Goal: Complete application form

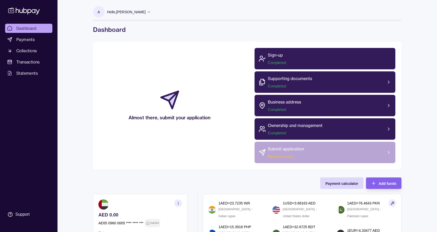
click at [322, 150] on div "Submit application Requires action" at bounding box center [324, 152] width 141 height 21
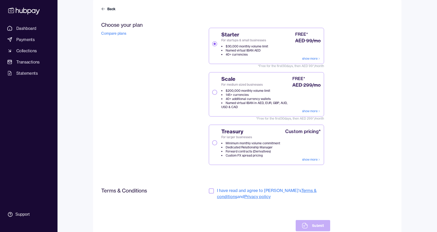
scroll to position [48, 0]
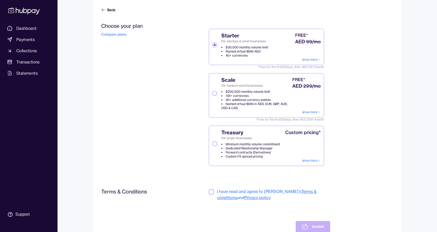
click at [214, 94] on button "Scale For medium sized businesses $200,000 monthly volume limit 145+ currencies…" at bounding box center [214, 93] width 5 height 5
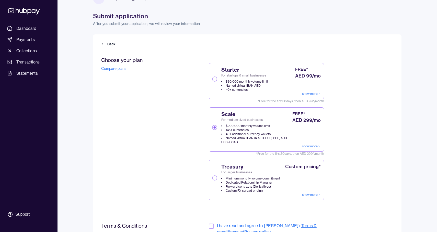
scroll to position [14, 0]
click at [215, 80] on button "Starter For startups & small businesses $30,000 monthly volume limit Named virt…" at bounding box center [214, 78] width 5 height 5
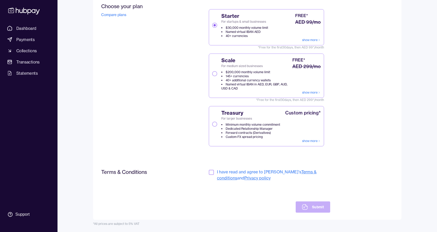
scroll to position [67, 0]
click at [212, 173] on button "button" at bounding box center [211, 172] width 5 height 5
click at [313, 209] on button "Submit" at bounding box center [312, 207] width 34 height 11
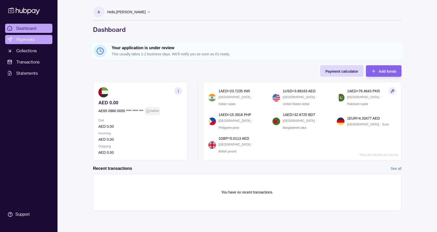
click at [29, 39] on span "Payments" at bounding box center [25, 40] width 18 height 6
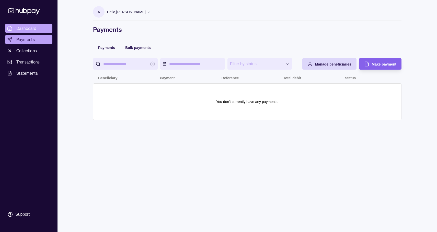
click at [31, 28] on span "Dashboard" at bounding box center [26, 28] width 20 height 6
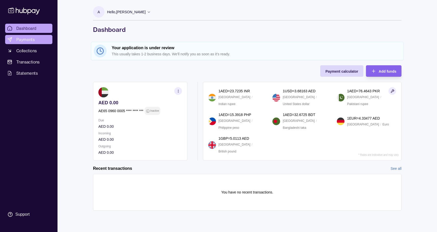
click at [29, 39] on span "Payments" at bounding box center [25, 40] width 18 height 6
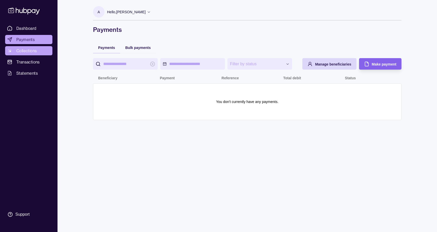
click at [25, 49] on span "Collections" at bounding box center [26, 51] width 20 height 6
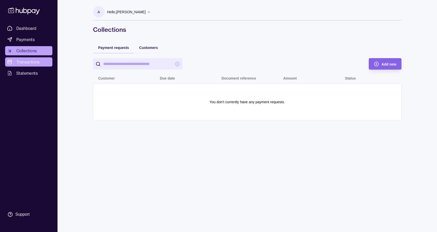
click at [25, 62] on span "Transactions" at bounding box center [27, 62] width 23 height 6
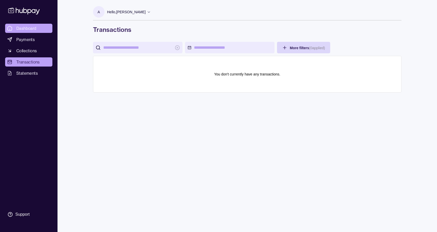
click at [27, 30] on span "Dashboard" at bounding box center [26, 28] width 20 height 6
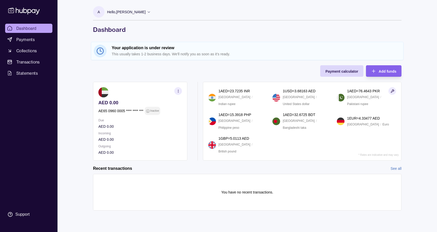
click at [148, 13] on icon at bounding box center [149, 11] width 2 height 1
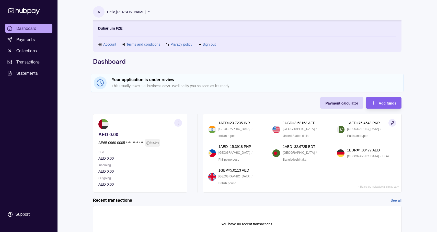
click at [110, 43] on link "Account" at bounding box center [109, 45] width 13 height 6
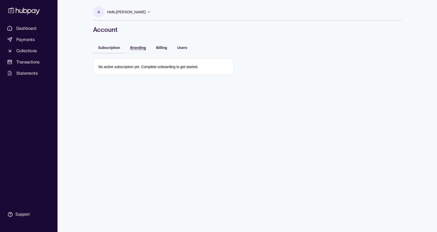
click at [138, 46] on span "Branding" at bounding box center [138, 48] width 16 height 4
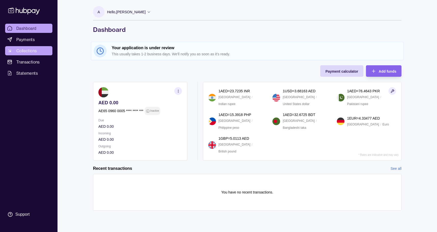
click at [30, 51] on span "Collections" at bounding box center [26, 51] width 20 height 6
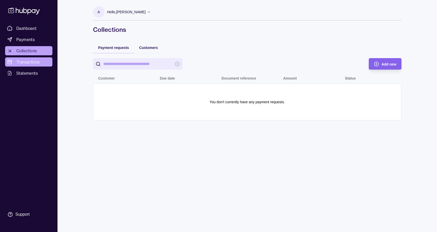
click at [30, 61] on span "Transactions" at bounding box center [27, 62] width 23 height 6
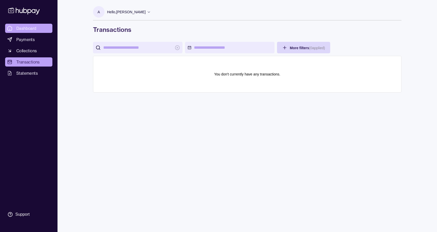
click at [30, 26] on span "Dashboard" at bounding box center [26, 28] width 20 height 6
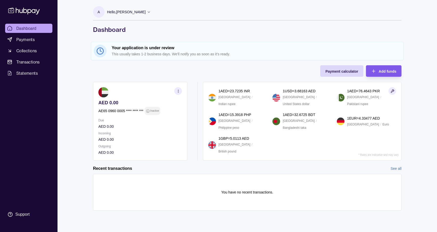
click at [387, 73] on span "Add funds" at bounding box center [387, 71] width 18 height 4
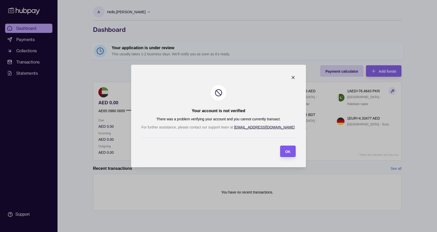
click at [285, 151] on span "OK" at bounding box center [287, 152] width 5 height 4
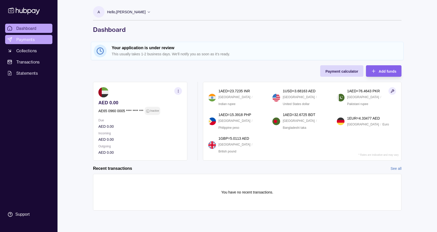
click at [32, 41] on span "Payments" at bounding box center [25, 40] width 18 height 6
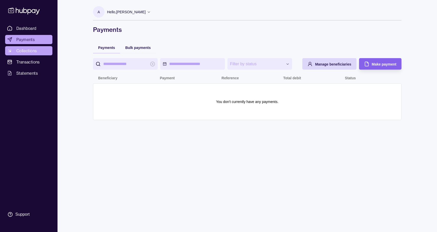
click at [28, 50] on span "Collections" at bounding box center [26, 51] width 20 height 6
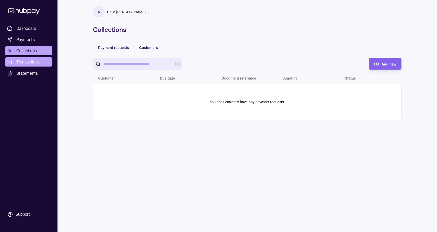
click at [28, 61] on span "Transactions" at bounding box center [27, 62] width 23 height 6
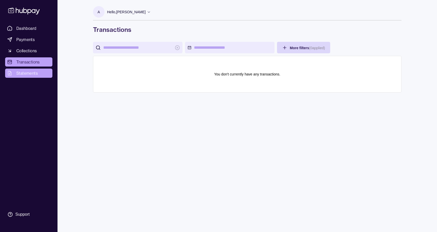
click at [29, 74] on span "Statements" at bounding box center [26, 73] width 21 height 6
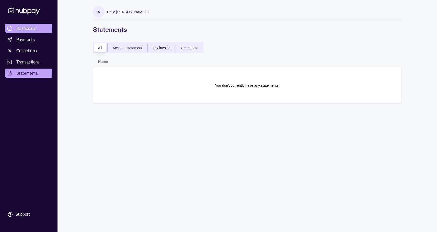
click at [29, 27] on span "Dashboard" at bounding box center [26, 28] width 20 height 6
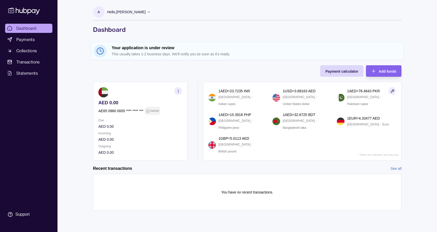
click at [76, 100] on div "Dashboard Payments Collections Transactions Statements Support A Hello, [PERSON…" at bounding box center [218, 116] width 437 height 232
click at [147, 10] on icon at bounding box center [149, 12] width 4 height 4
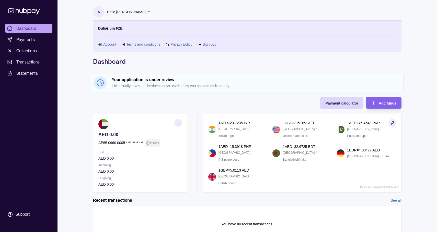
click at [178, 44] on link "Privacy policy" at bounding box center [181, 45] width 22 height 6
click at [27, 50] on span "Collections" at bounding box center [26, 51] width 20 height 6
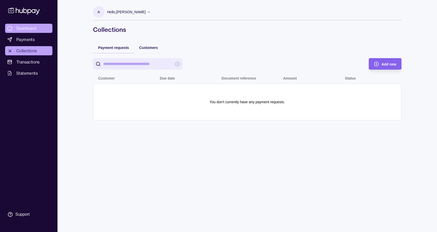
click at [29, 28] on span "Dashboard" at bounding box center [26, 28] width 20 height 6
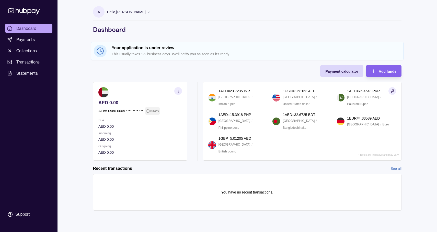
click at [148, 12] on section "A Hello, [PERSON_NAME] Dubarium FZE Account Terms and conditions Privacy policy…" at bounding box center [247, 13] width 308 height 14
click at [147, 11] on icon at bounding box center [149, 12] width 4 height 4
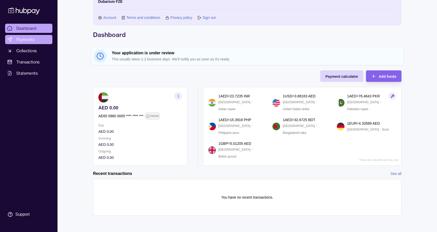
scroll to position [27, 0]
click at [30, 41] on span "Payments" at bounding box center [25, 40] width 18 height 6
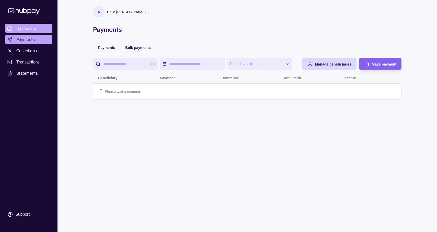
click at [27, 28] on span "Dashboard" at bounding box center [26, 28] width 20 height 6
